Goal: Find specific page/section: Find specific page/section

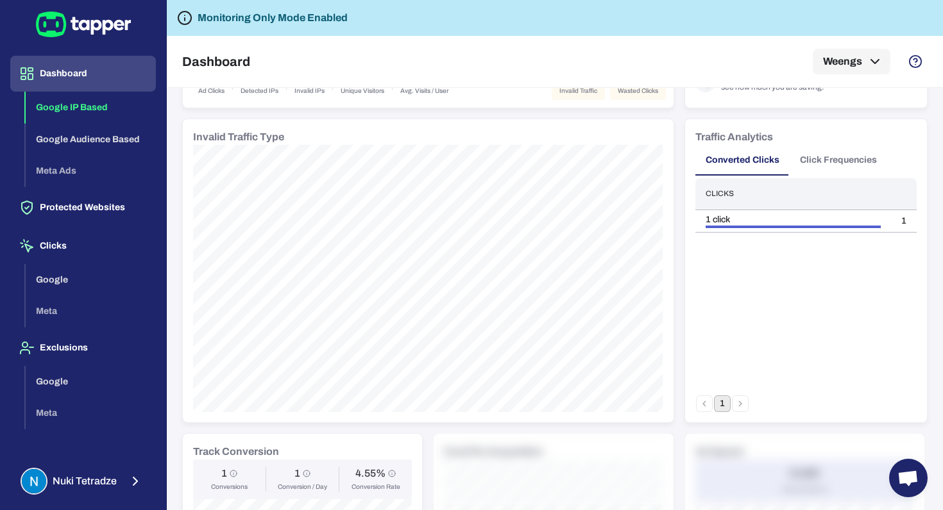
scroll to position [121, 0]
click at [753, 221] on div "1 click" at bounding box center [792, 220] width 175 height 12
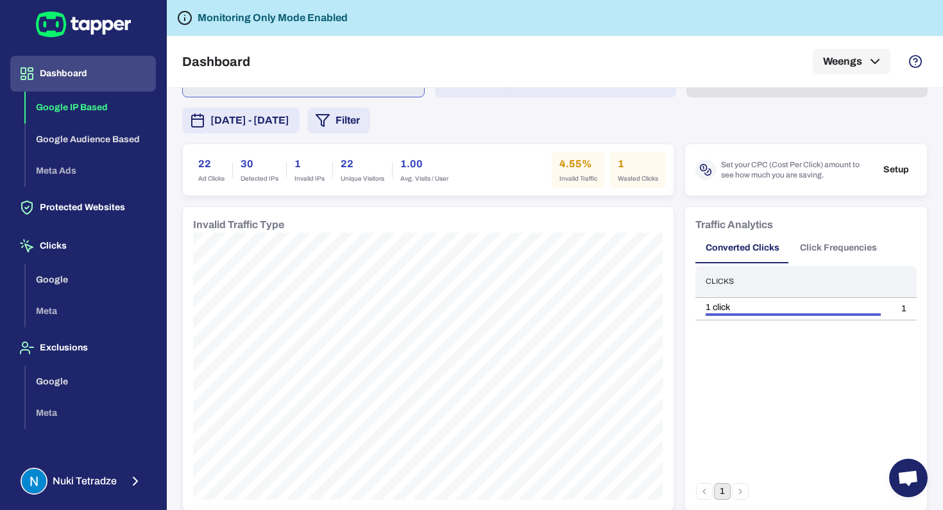
scroll to position [33, 0]
click at [623, 171] on h6 "1" at bounding box center [637, 163] width 40 height 15
click at [625, 180] on span "Wasted Clicks" at bounding box center [637, 178] width 40 height 9
